Goal: Task Accomplishment & Management: Manage account settings

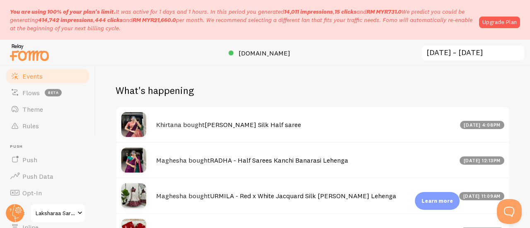
scroll to position [83, 0]
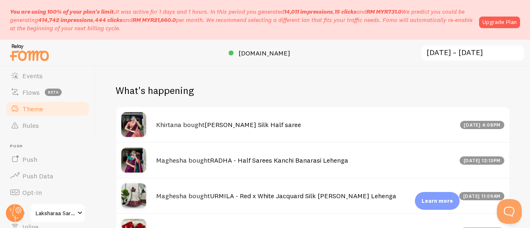
click at [45, 113] on link "Theme" at bounding box center [47, 109] width 85 height 17
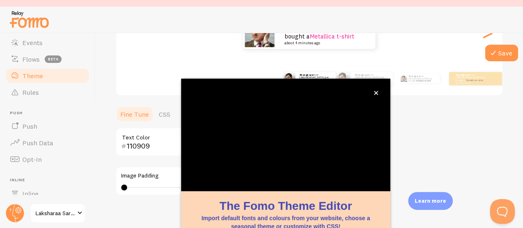
scroll to position [128, 0]
click at [380, 90] on button "close," at bounding box center [376, 93] width 9 height 9
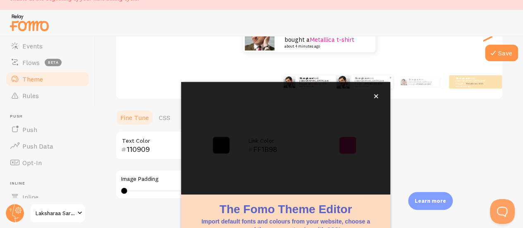
scroll to position [33, 0]
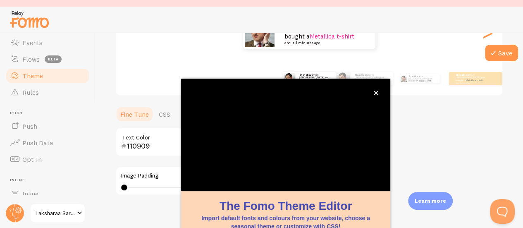
click at [462, 128] on div "Theme Choose a theme for your notifications Classic Shangkave from [GEOGRAPHIC_…" at bounding box center [309, 121] width 388 height 393
click at [492, 55] on icon at bounding box center [494, 53] width 10 height 10
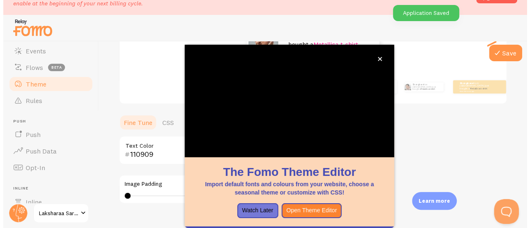
scroll to position [0, 0]
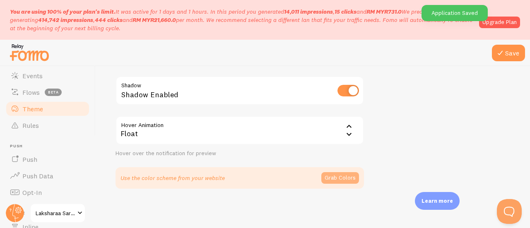
click at [346, 178] on button "Grab Colors" at bounding box center [340, 178] width 38 height 12
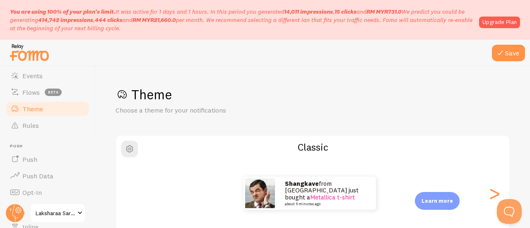
click at [519, 62] on div at bounding box center [265, 53] width 530 height 26
click at [508, 54] on button "Save" at bounding box center [508, 53] width 33 height 17
